Goal: Task Accomplishment & Management: Manage account settings

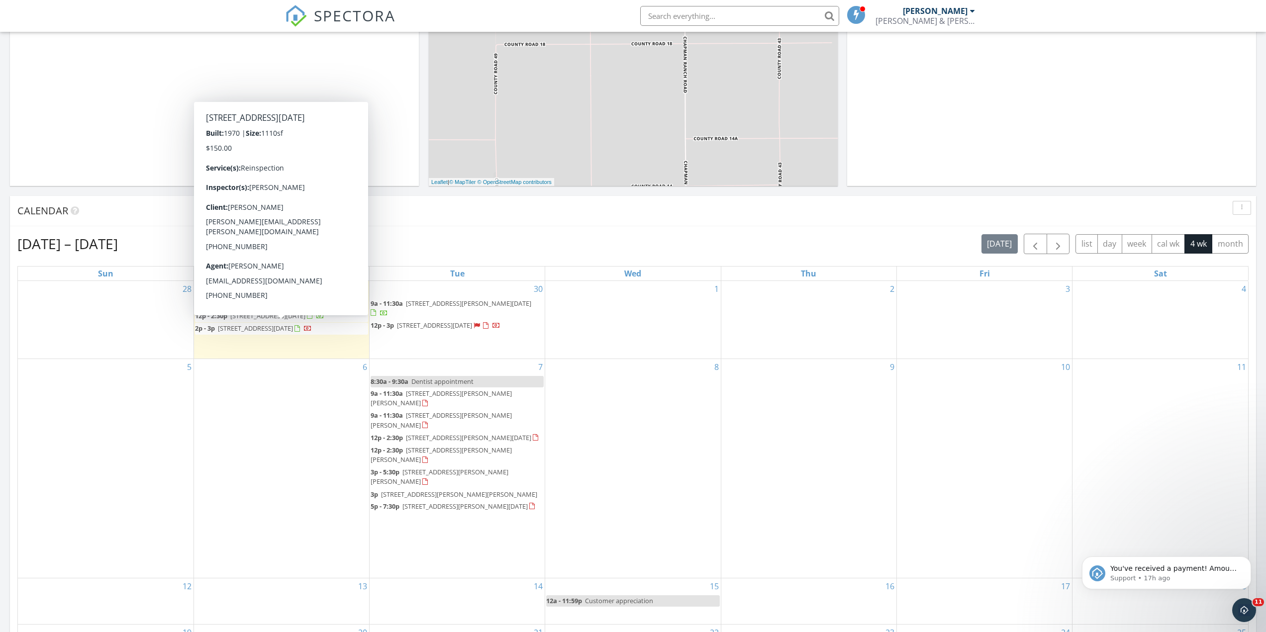
scroll to position [921, 1281]
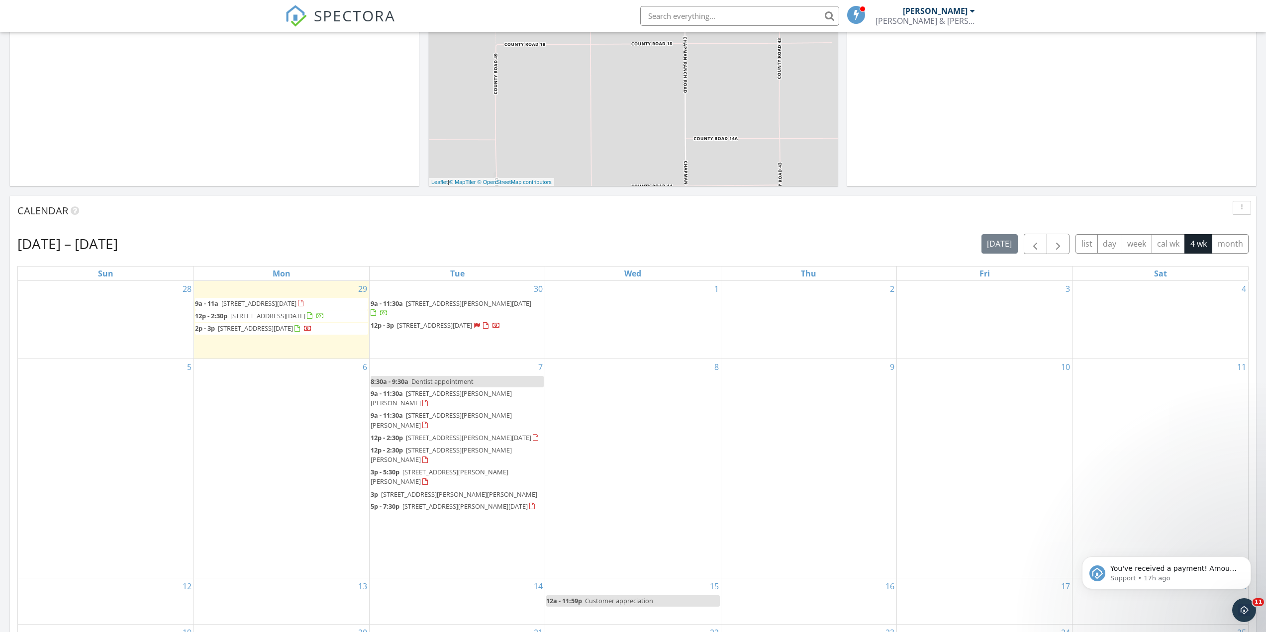
drag, startPoint x: 266, startPoint y: 310, endPoint x: 262, endPoint y: 313, distance: 5.7
click at [262, 313] on span "8009 Calma St, Corpus Christi 78414" at bounding box center [267, 315] width 75 height 9
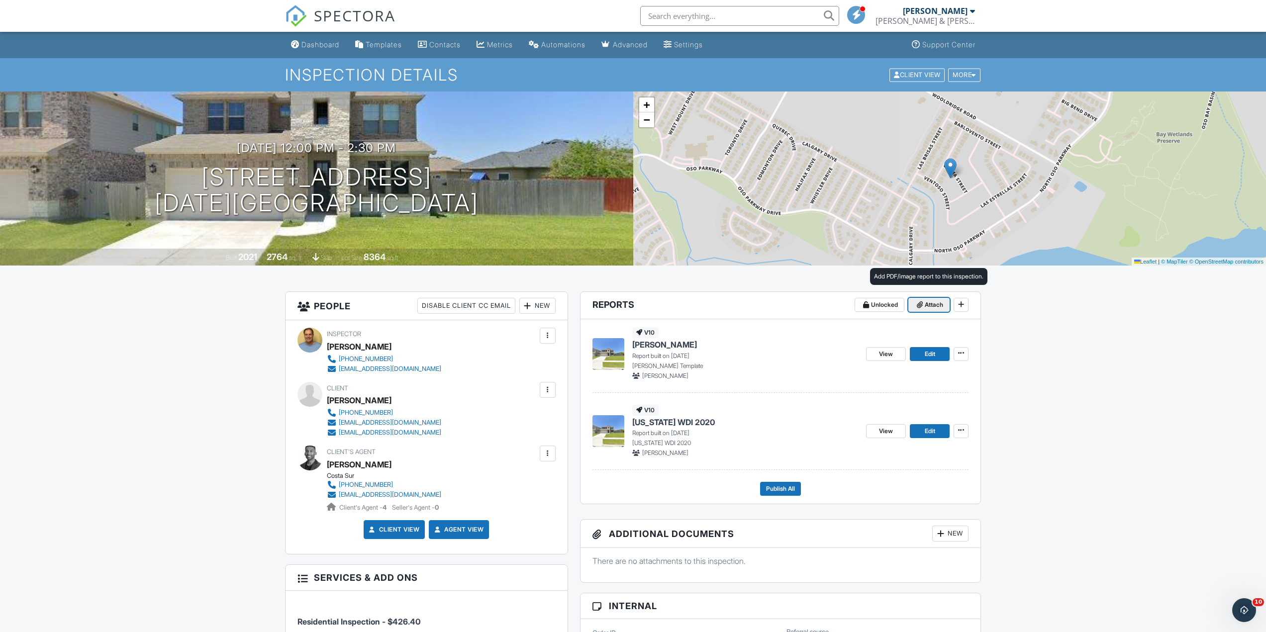
click at [935, 302] on span "Attach" at bounding box center [934, 305] width 18 height 10
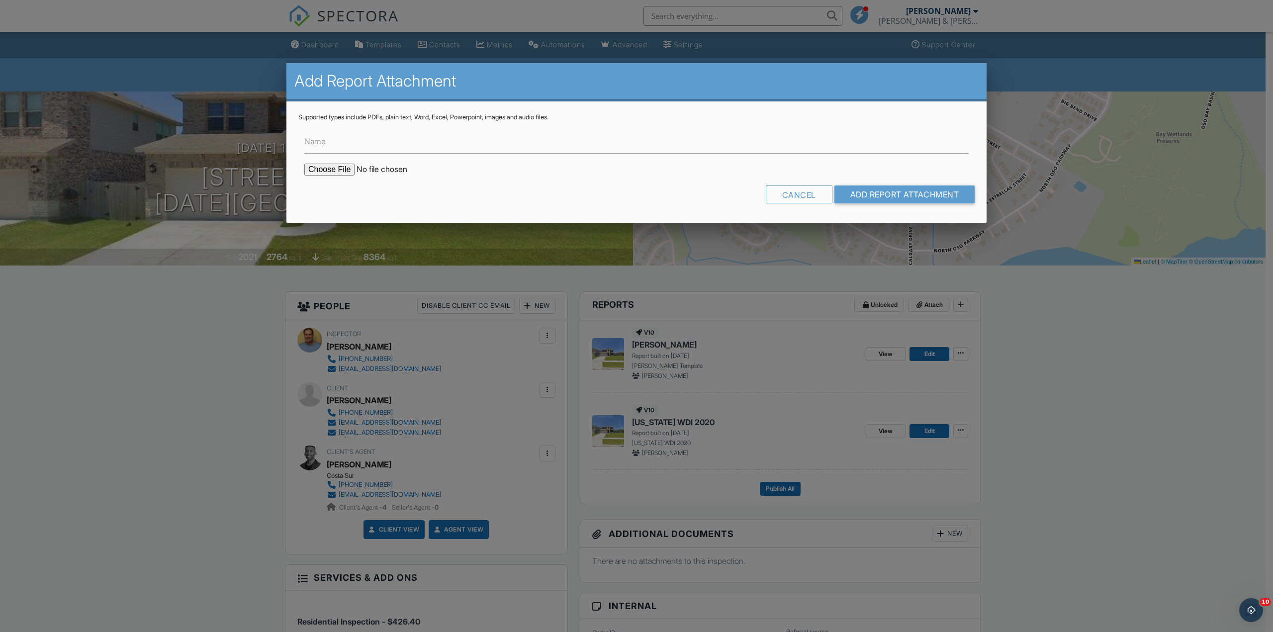
click at [324, 143] on label "Name" at bounding box center [314, 141] width 21 height 11
click at [324, 143] on input "Name" at bounding box center [636, 141] width 665 height 24
type input "Foundation Report"
click at [337, 169] on input "file" at bounding box center [388, 170] width 169 height 12
type input "C:\fakepath\8009 Calma.pdf"
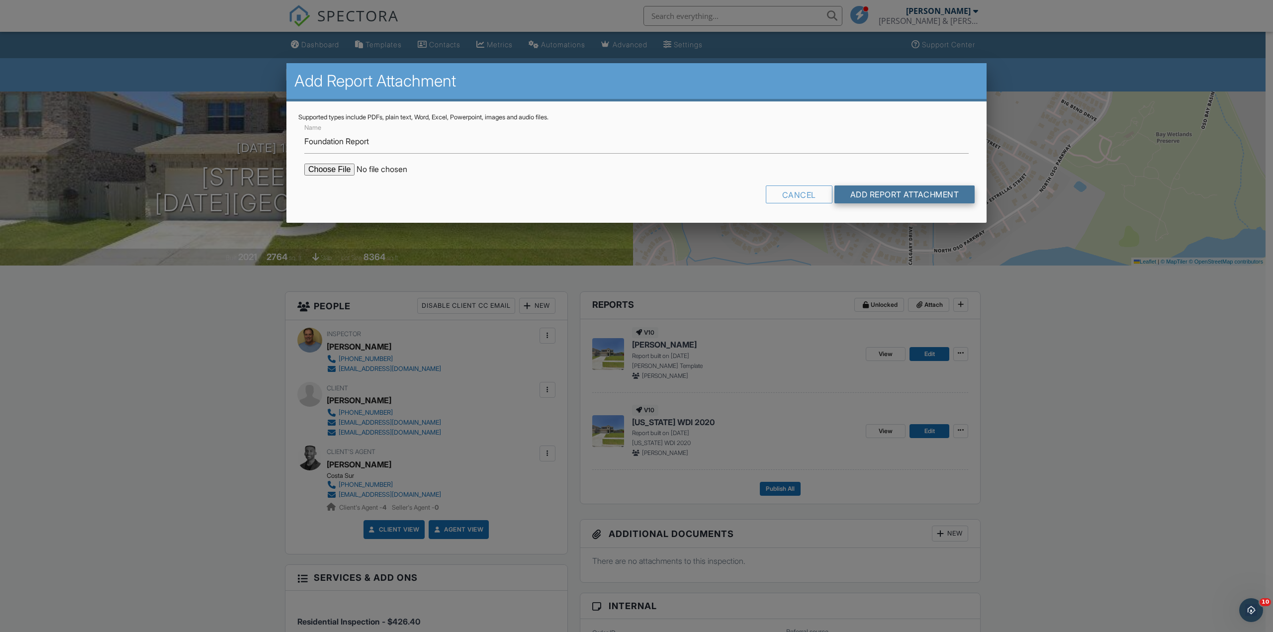
click at [895, 194] on input "Add Report Attachment" at bounding box center [905, 195] width 141 height 18
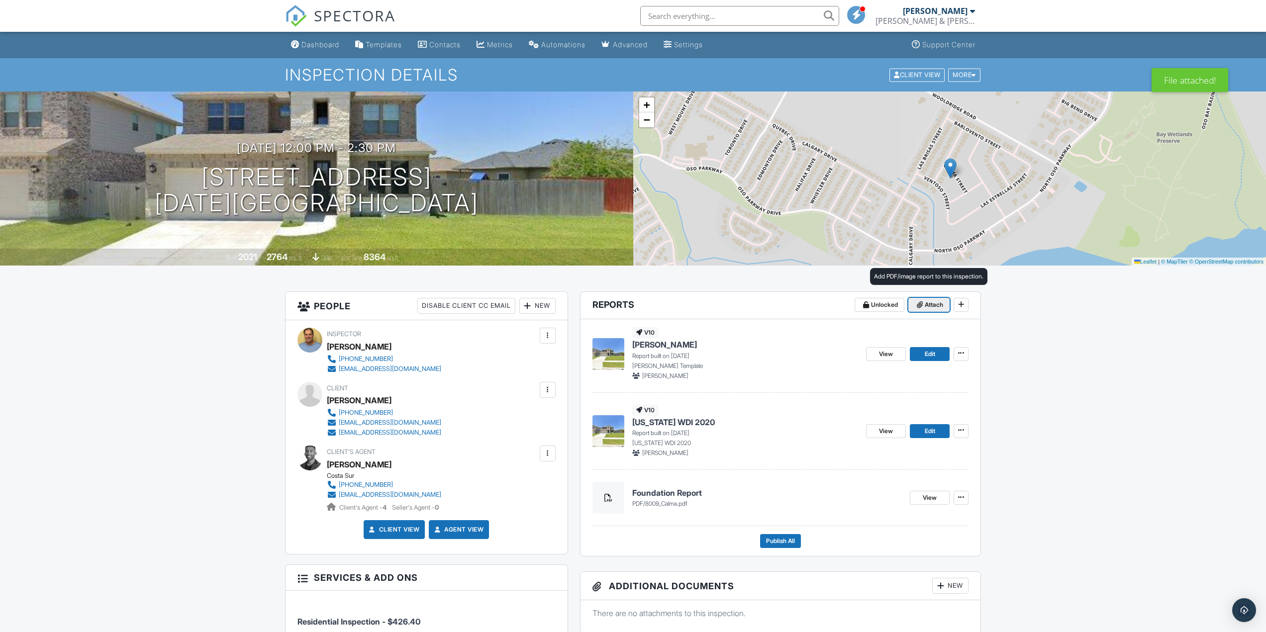
click at [931, 305] on span "Attach" at bounding box center [934, 305] width 18 height 10
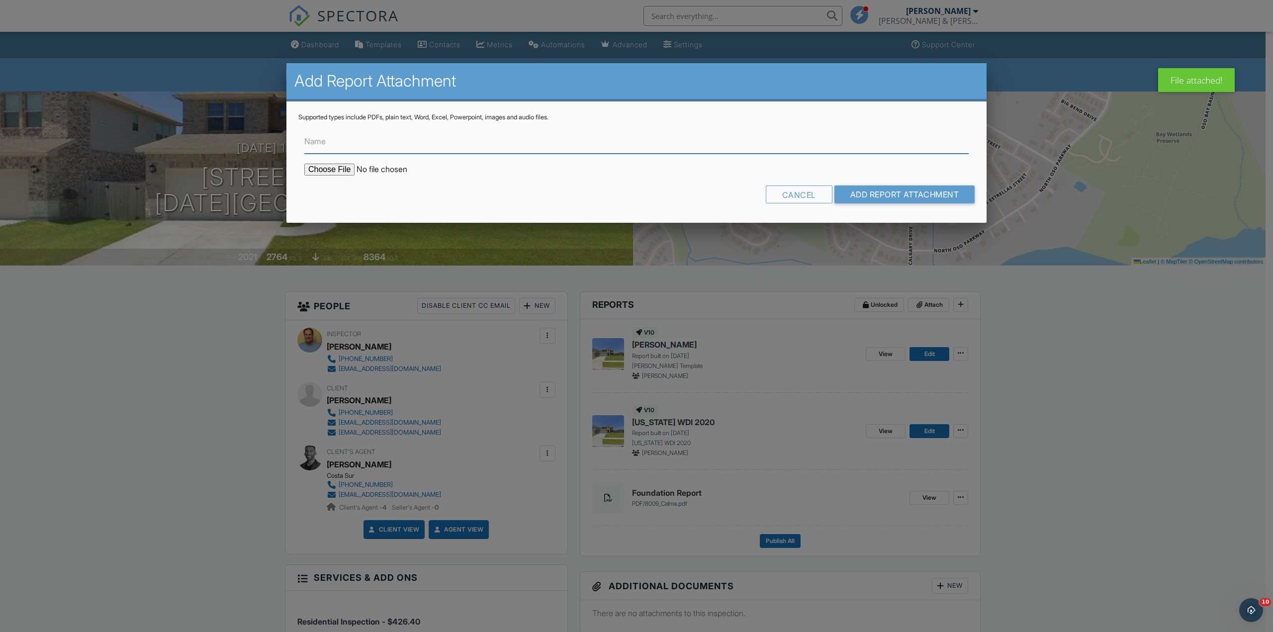
click at [335, 144] on input "Name" at bounding box center [636, 141] width 665 height 24
type input "Foundation drawing"
click at [338, 170] on input "file" at bounding box center [388, 170] width 169 height 12
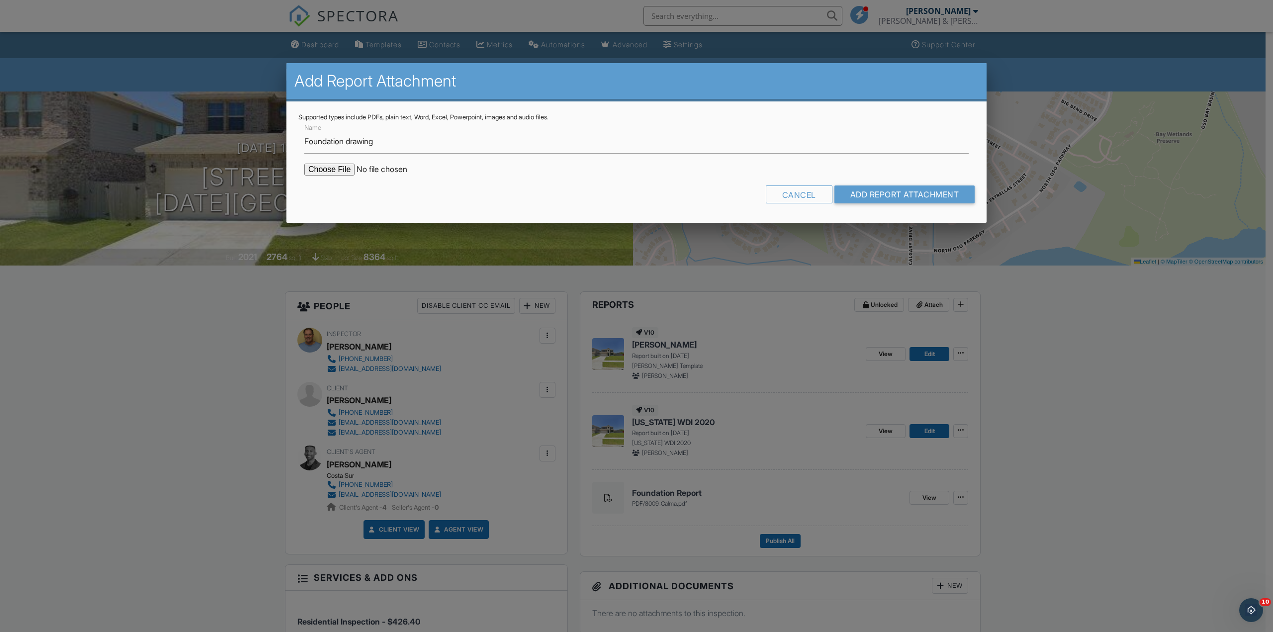
type input "C:\fakepath\8009 Calma drawing.pdf"
click at [914, 197] on input "Add Report Attachment" at bounding box center [905, 195] width 141 height 18
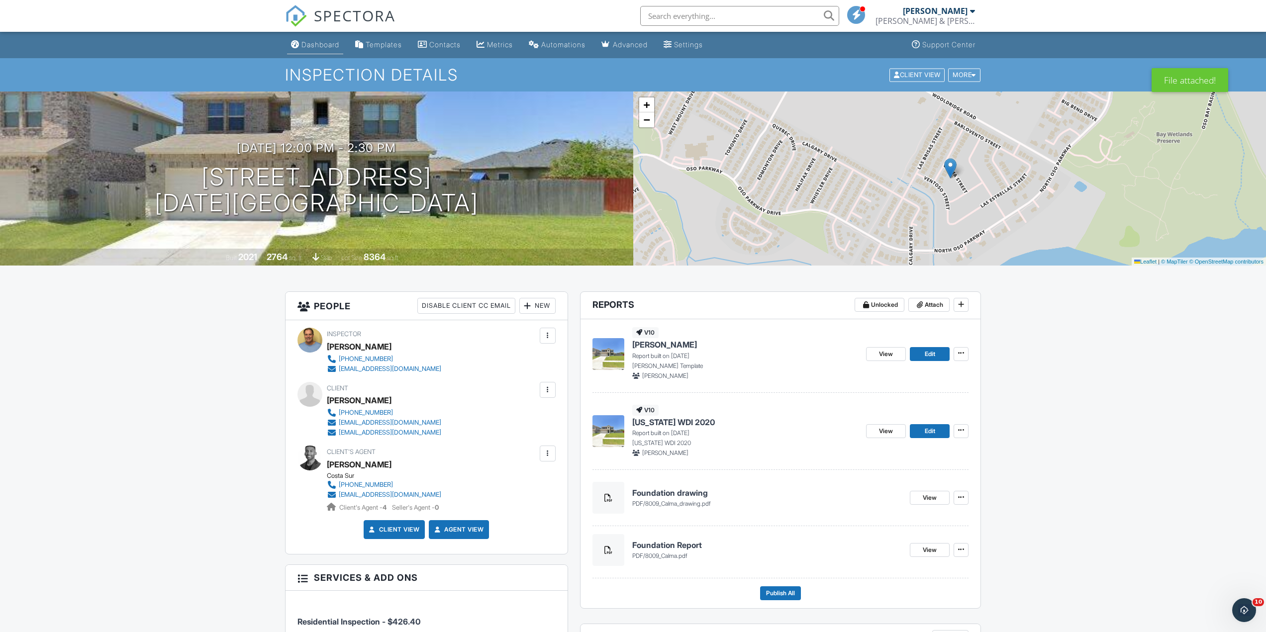
click at [322, 41] on div "Dashboard" at bounding box center [320, 44] width 38 height 8
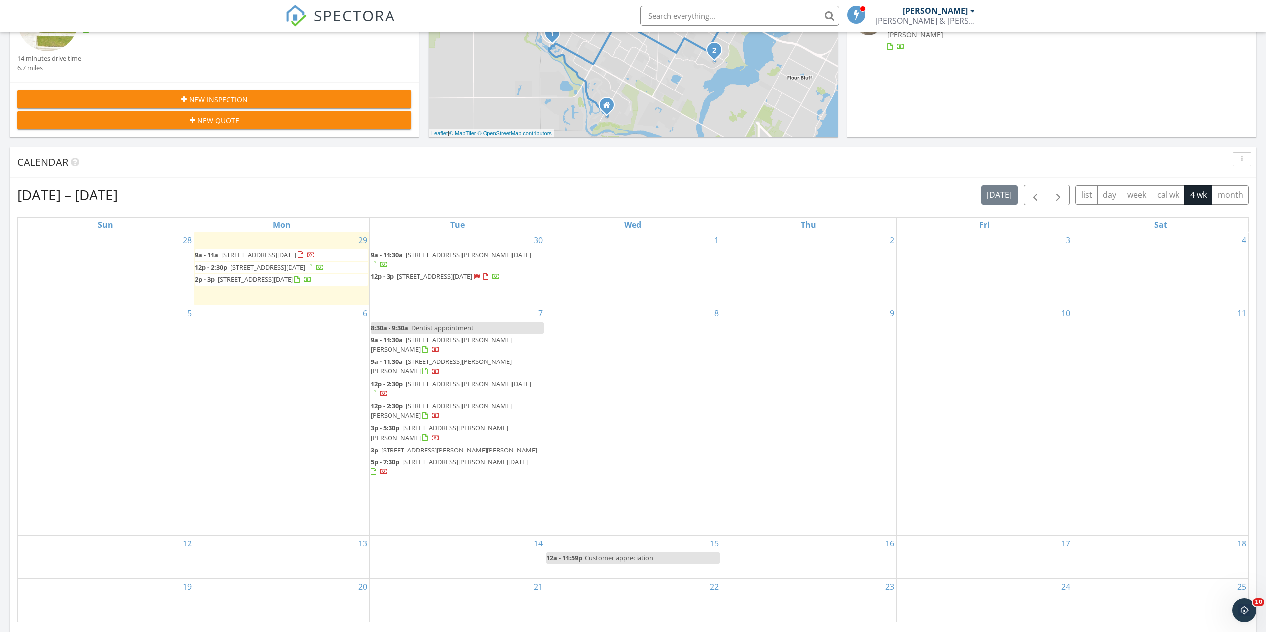
scroll to position [448, 0]
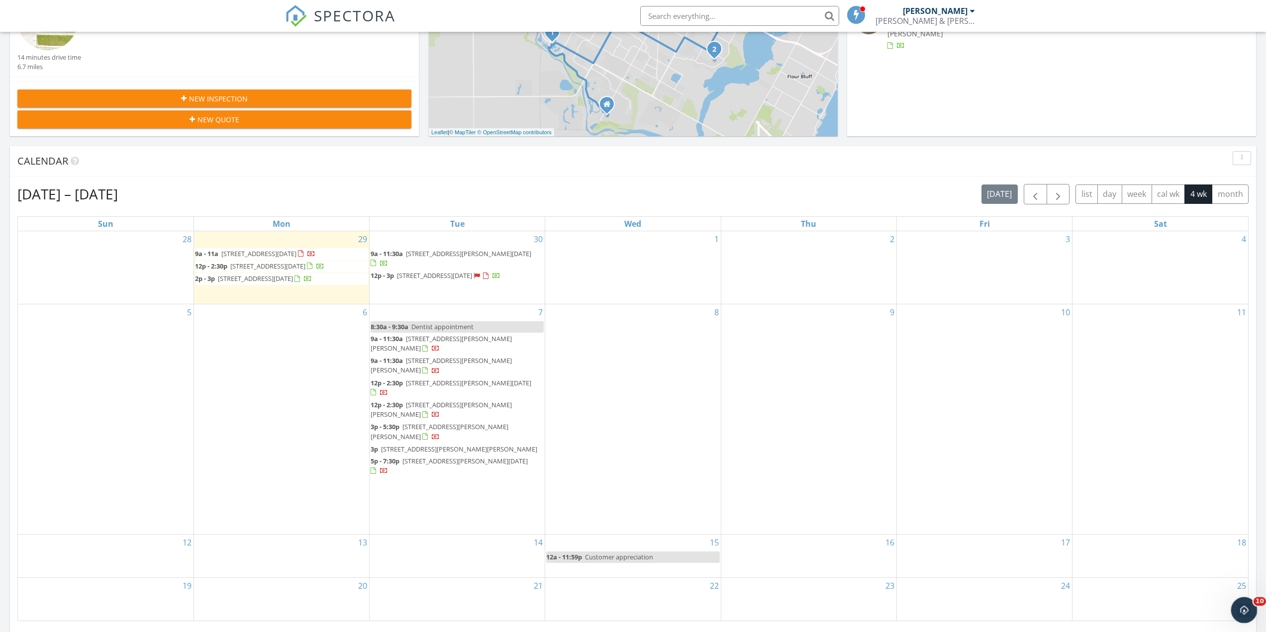
drag, startPoint x: 1243, startPoint y: 609, endPoint x: 1246, endPoint y: 602, distance: 7.3
click at [1243, 608] on icon "Open Intercom Messenger" at bounding box center [1243, 609] width 16 height 16
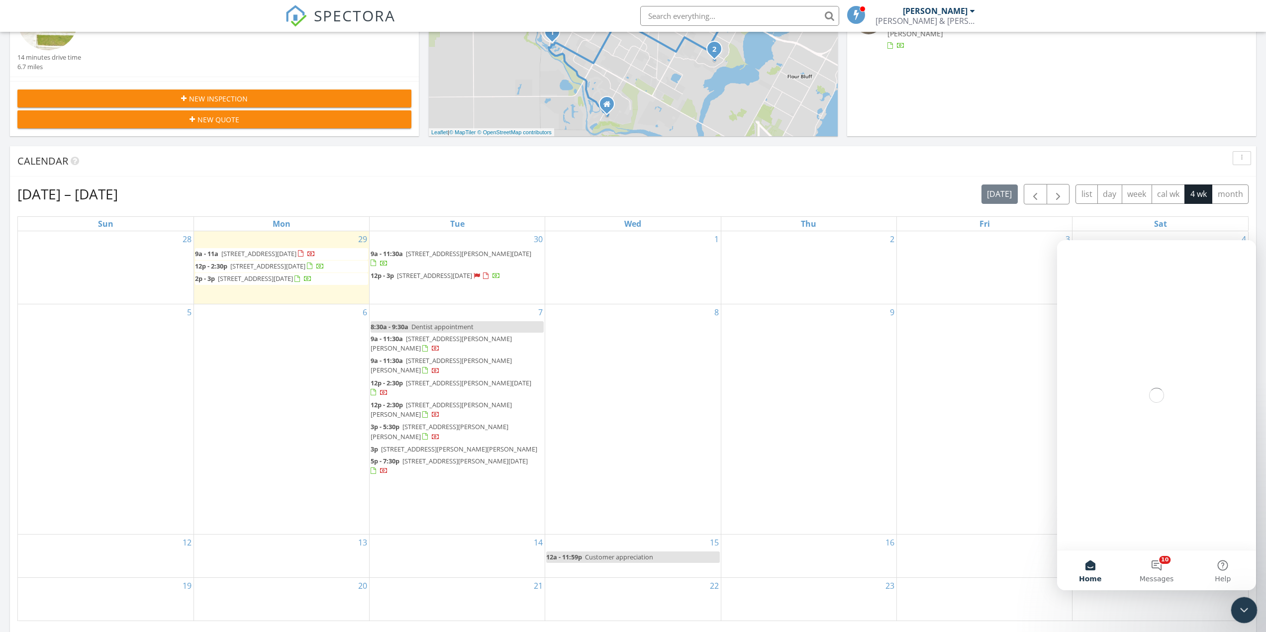
scroll to position [0, 0]
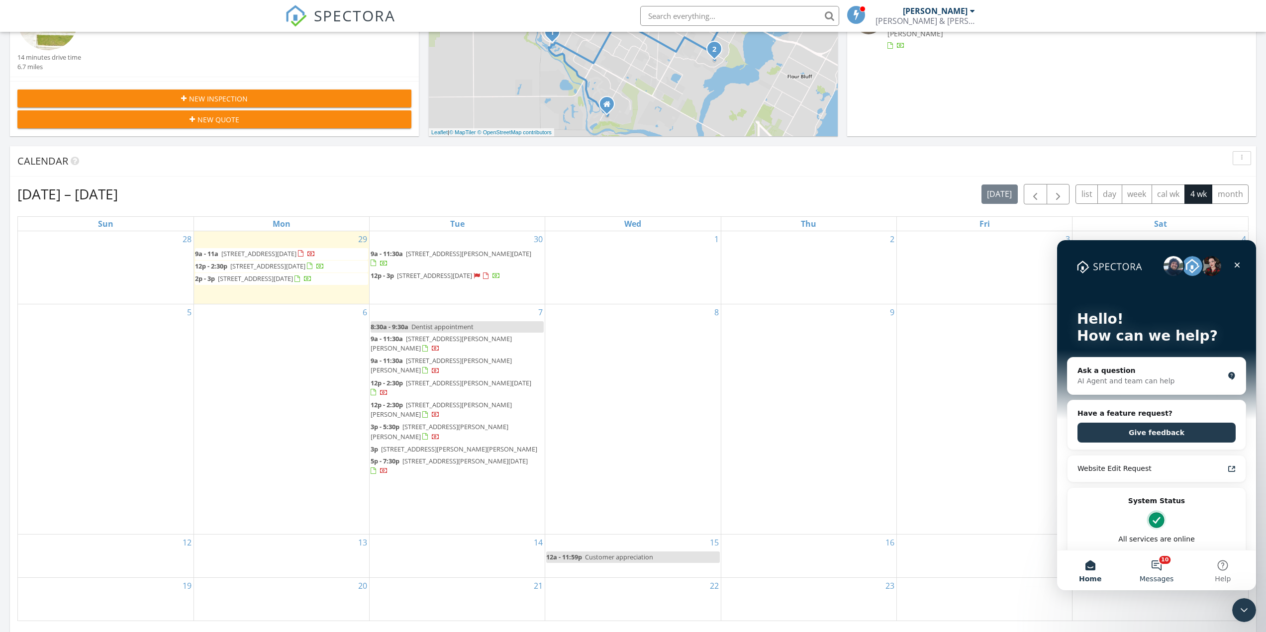
click at [1160, 566] on button "10 Messages" at bounding box center [1156, 571] width 66 height 40
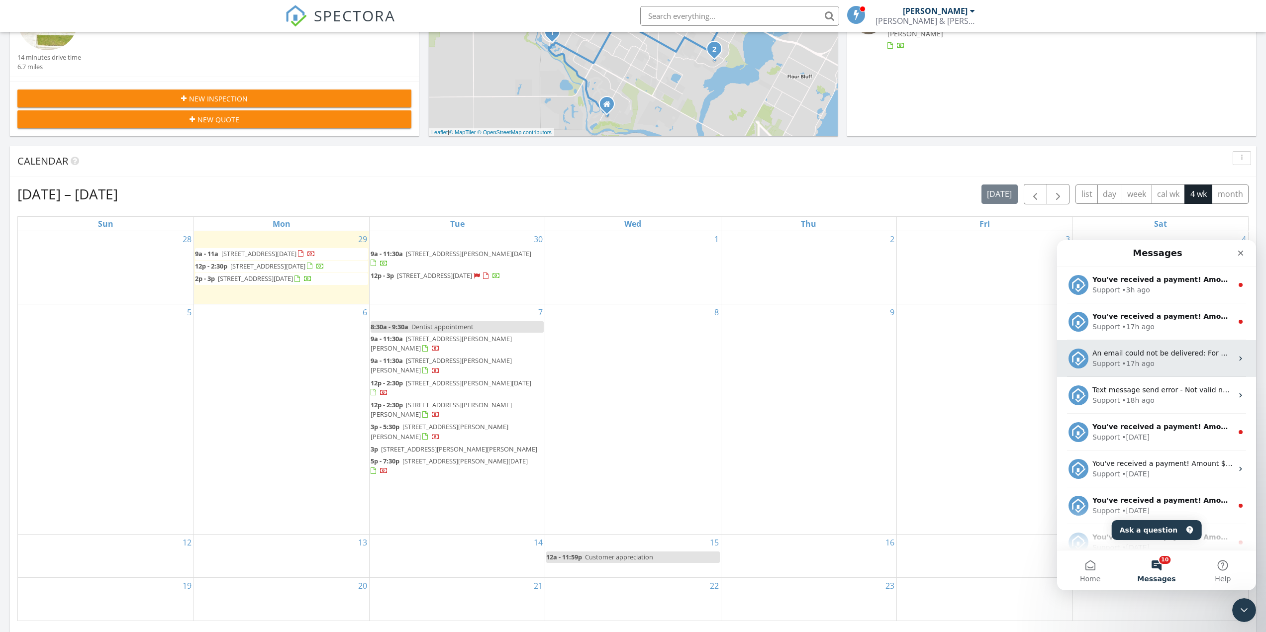
click at [1152, 354] on span "An email could not be delivered: For more information, view Why emails don't ge…" at bounding box center [1282, 353] width 380 height 8
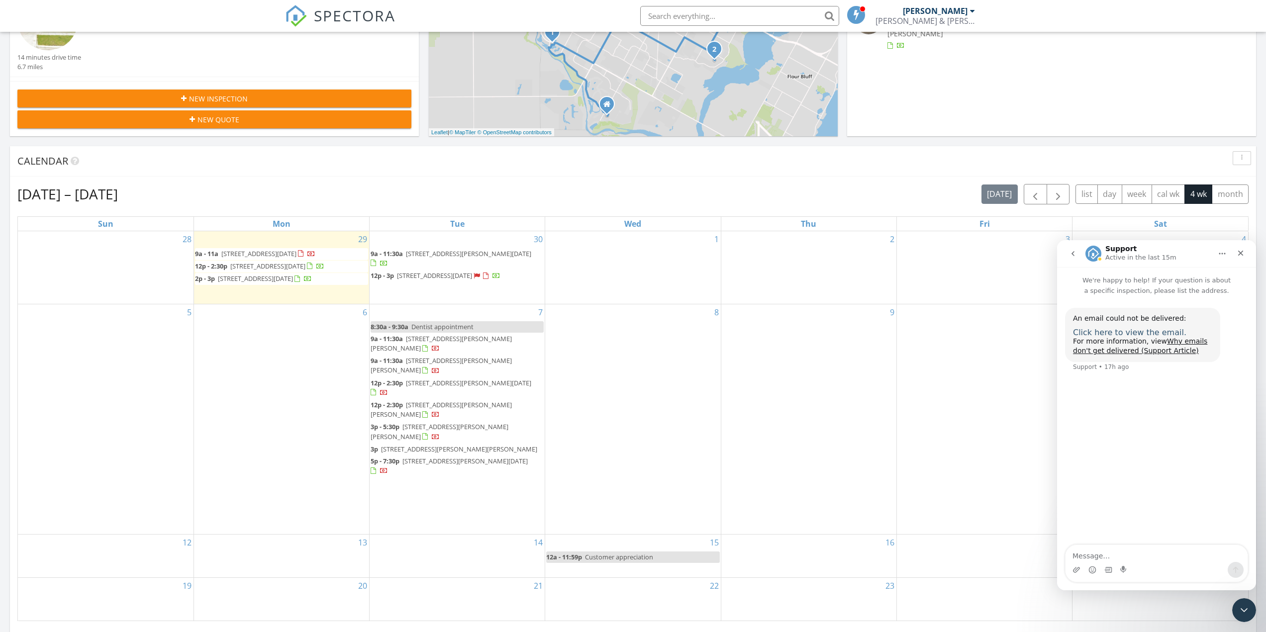
click at [1142, 332] on span "Click here to view the email." at bounding box center [1129, 332] width 113 height 9
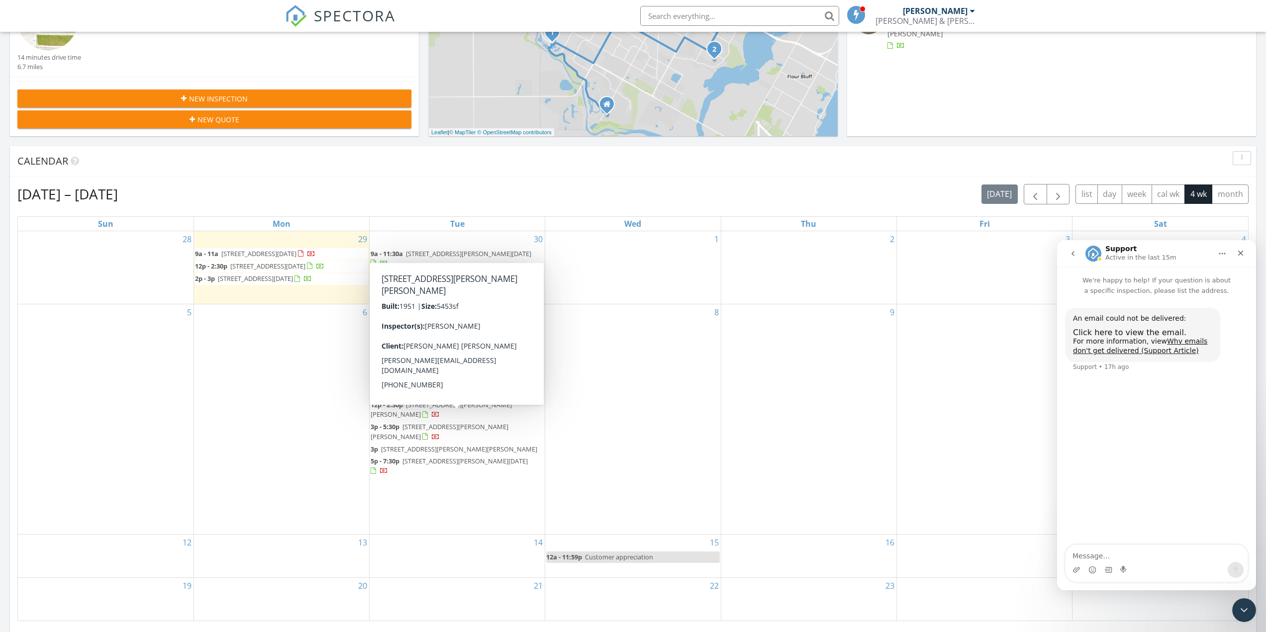
click at [428, 445] on span "3914 Verner Cir, Corpus Christi 78415" at bounding box center [459, 449] width 156 height 9
